Goal: Information Seeking & Learning: Learn about a topic

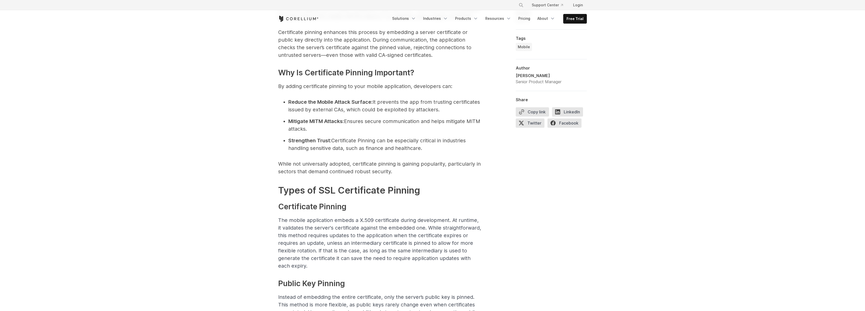
scroll to position [259, 0]
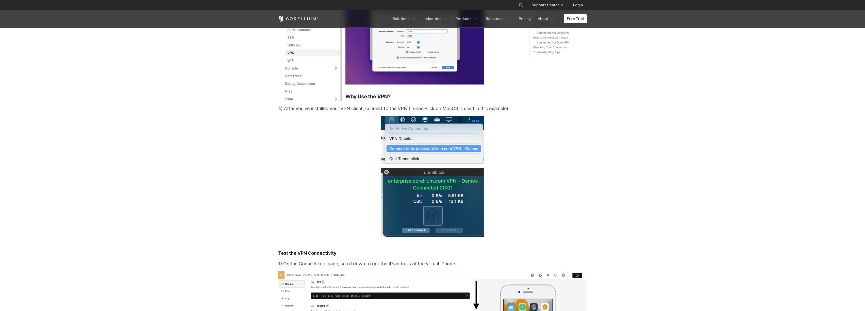
scroll to position [4098, 0]
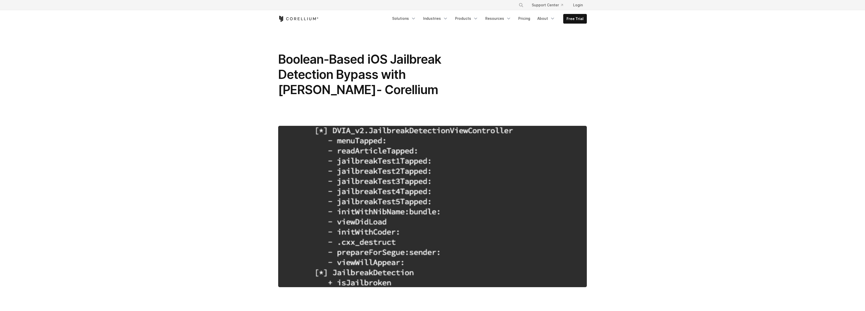
scroll to position [2655, 0]
